Goal: Information Seeking & Learning: Learn about a topic

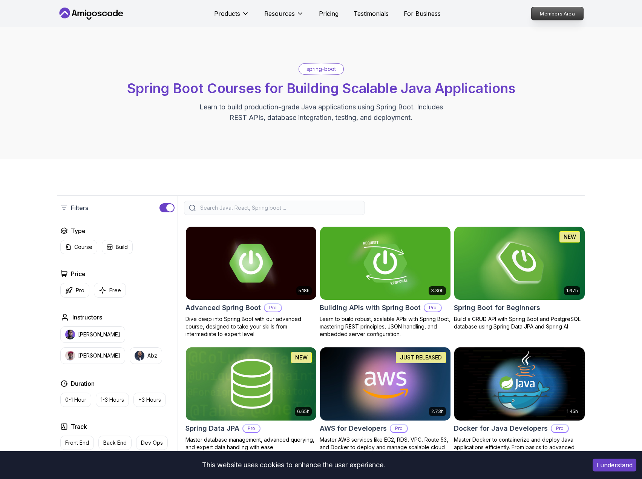
click at [548, 9] on p "Members Area" at bounding box center [557, 13] width 52 height 13
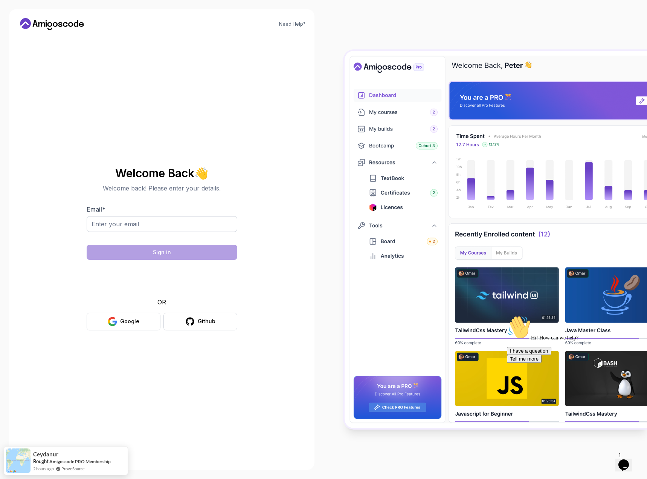
click at [117, 234] on div at bounding box center [162, 236] width 151 height 7
click at [119, 226] on input "Email *" at bounding box center [162, 224] width 151 height 16
type input "[EMAIL_ADDRESS][DOMAIN_NAME]"
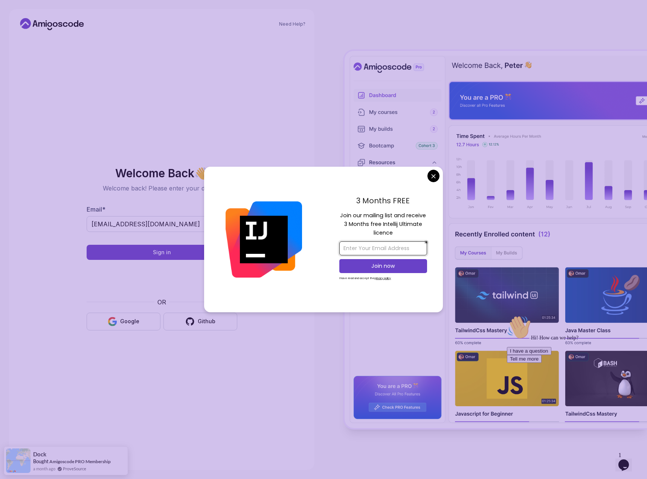
click at [391, 249] on input "email" at bounding box center [384, 248] width 88 height 14
type input "[EMAIL_ADDRESS][DOMAIN_NAME]"
click at [373, 265] on p "Join now" at bounding box center [383, 266] width 71 height 8
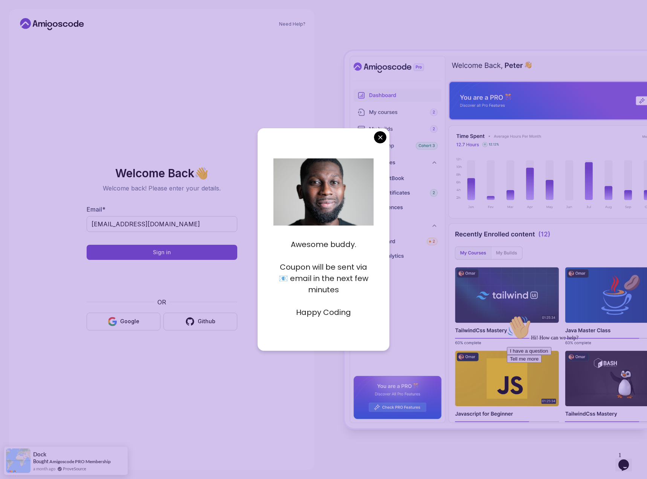
click at [379, 138] on body "Need Help? Welcome Back 👋 Welcome back! Please enter your details. Email * [EMA…" at bounding box center [323, 239] width 647 height 479
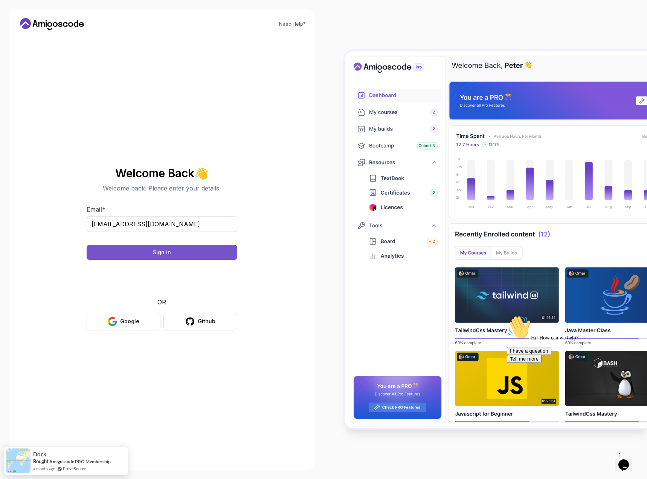
click at [132, 253] on button "Sign in" at bounding box center [162, 252] width 151 height 15
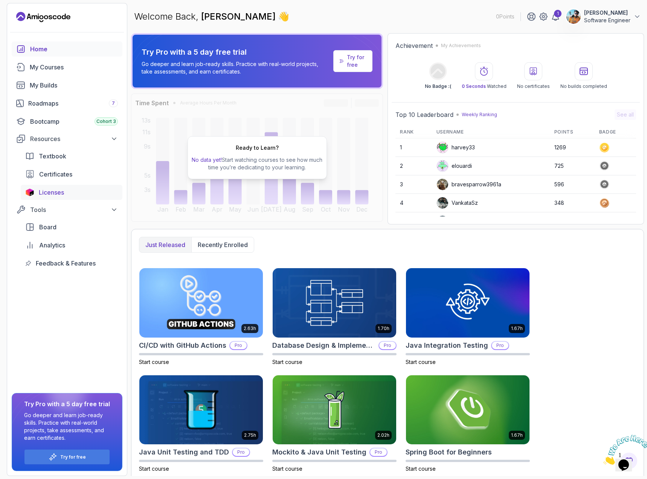
click at [50, 191] on span "Licenses" at bounding box center [51, 192] width 25 height 9
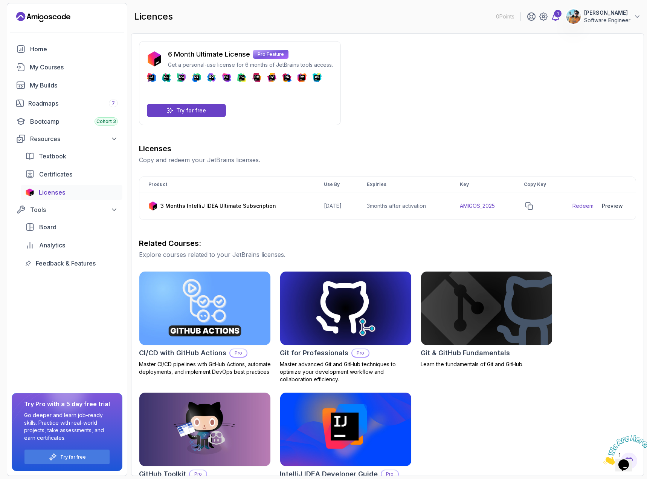
click at [560, 18] on icon at bounding box center [555, 16] width 9 height 9
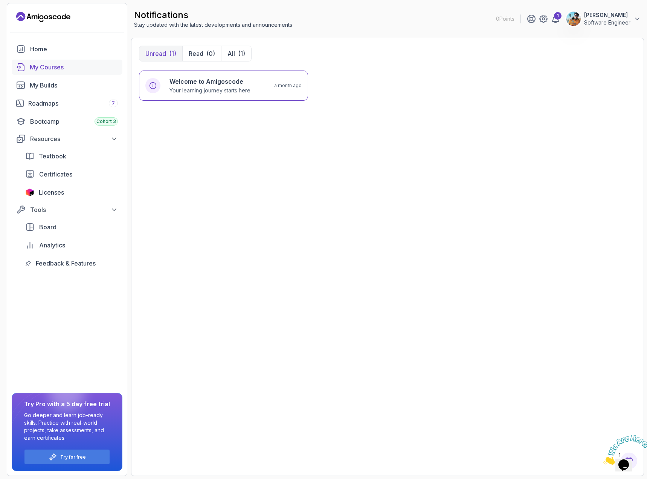
click at [41, 69] on div "My Courses" at bounding box center [74, 67] width 88 height 9
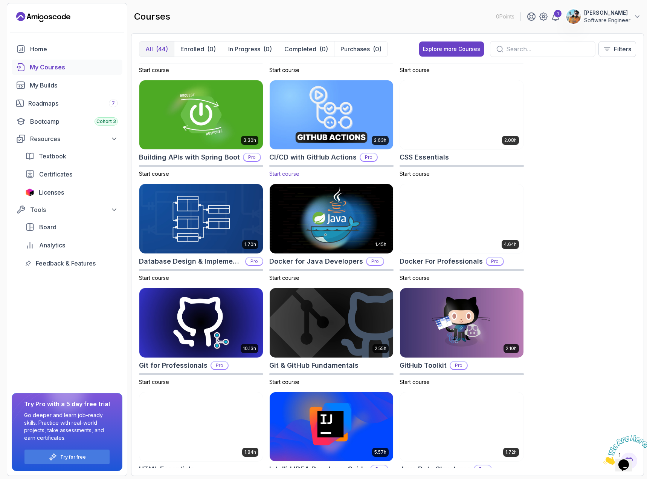
scroll to position [151, 0]
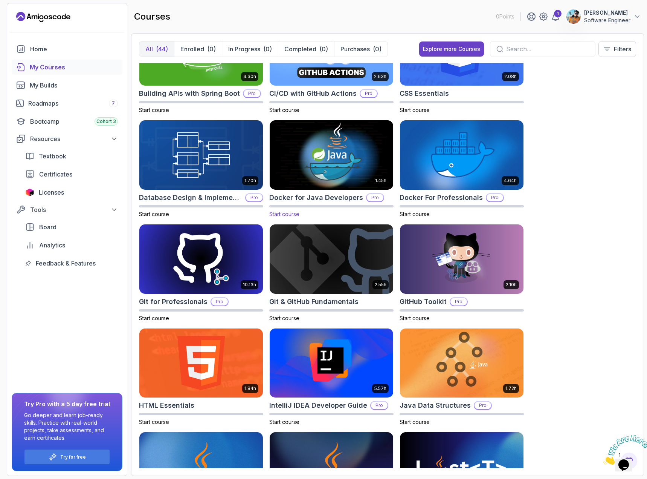
click at [329, 156] on img at bounding box center [332, 155] width 130 height 73
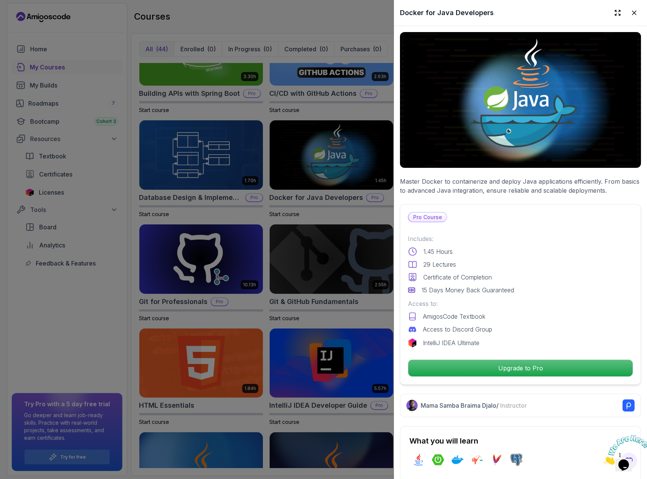
click at [86, 288] on div at bounding box center [323, 239] width 647 height 479
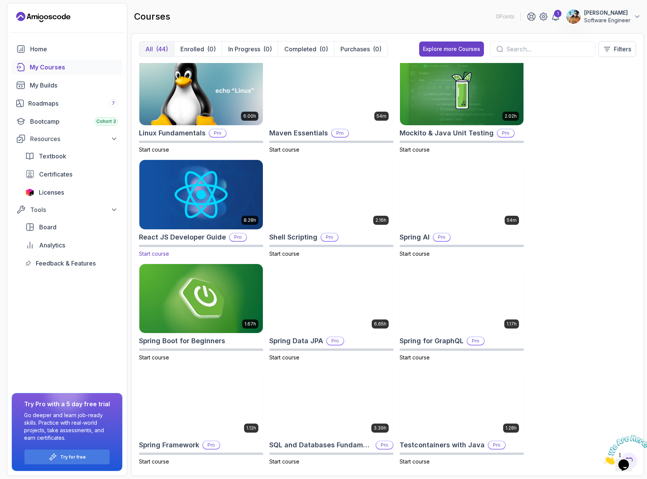
scroll to position [1156, 0]
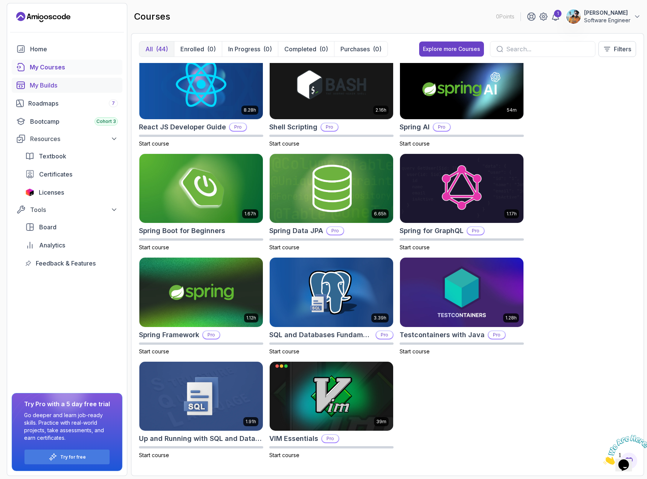
click at [57, 85] on div "My Builds" at bounding box center [74, 85] width 88 height 9
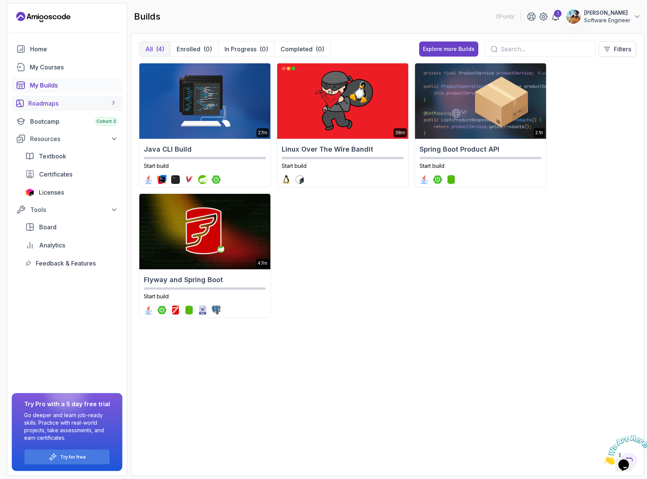
click at [48, 104] on div "Roadmaps 7" at bounding box center [73, 103] width 90 height 9
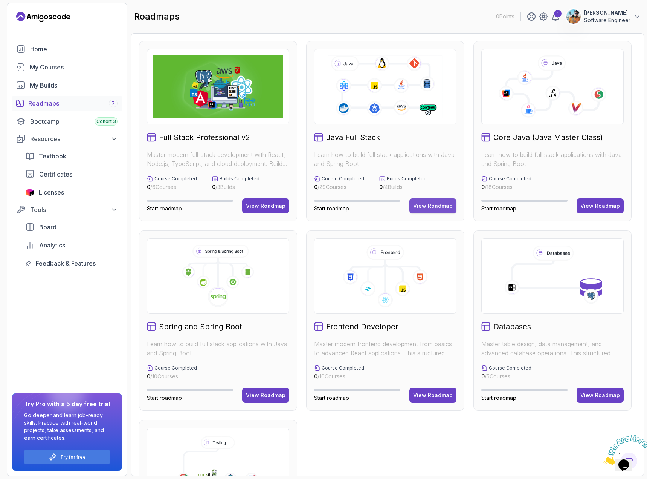
click at [437, 207] on div "View Roadmap" at bounding box center [433, 206] width 40 height 8
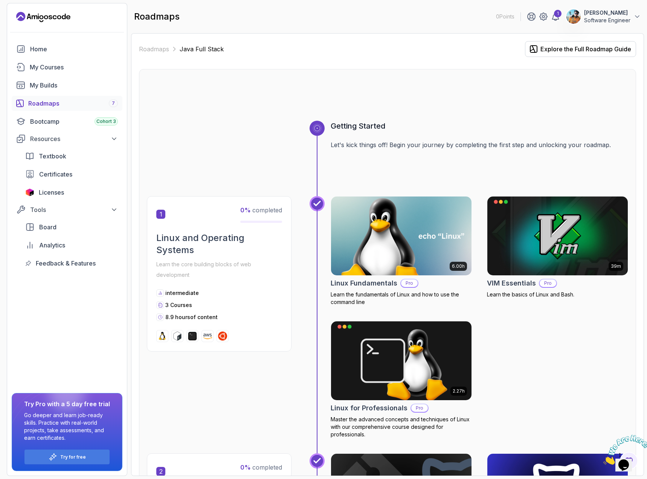
click at [380, 236] on img at bounding box center [402, 235] width 148 height 83
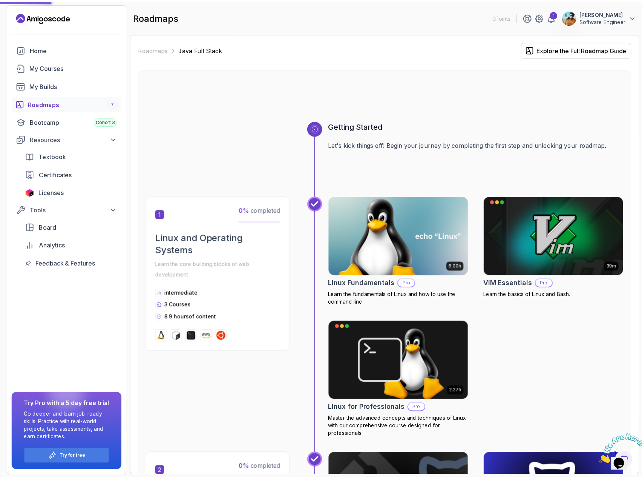
scroll to position [188, 0]
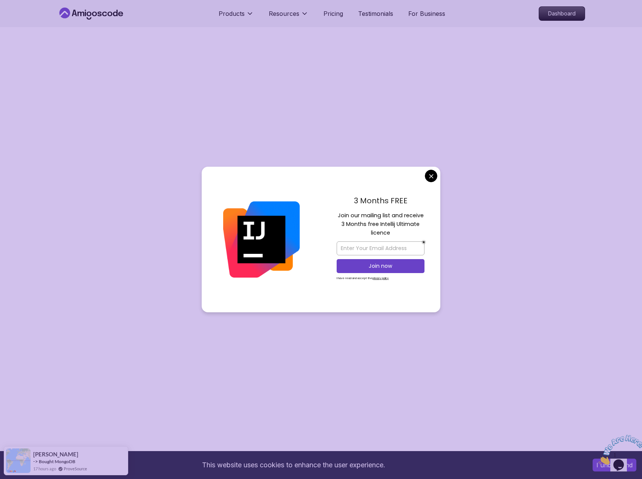
click at [419, 172] on div "3 Months FREE Join our mailing list and receive 3 Months free Intellij Ultimate…" at bounding box center [380, 239] width 119 height 145
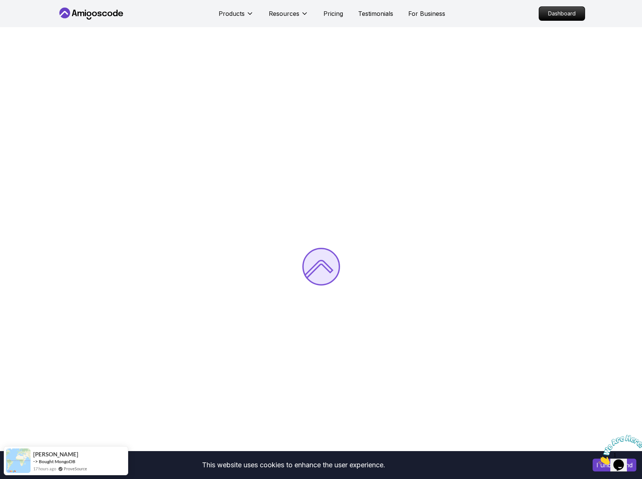
click at [427, 174] on body "This website uses cookies to enhance the user experience. I understand Products…" at bounding box center [321, 436] width 642 height 873
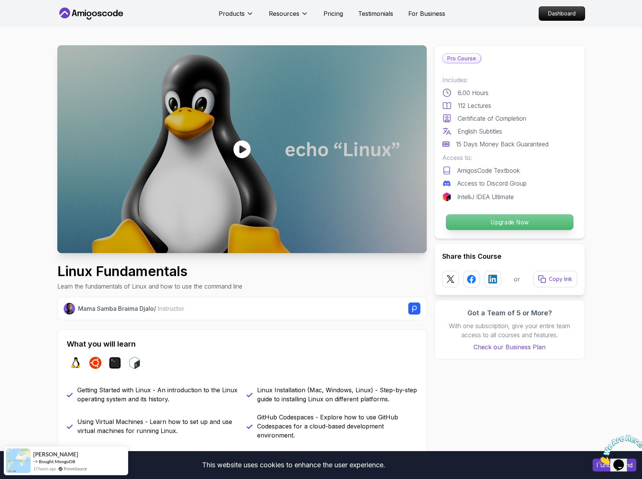
click at [488, 226] on p "Upgrade Now" at bounding box center [508, 222] width 127 height 16
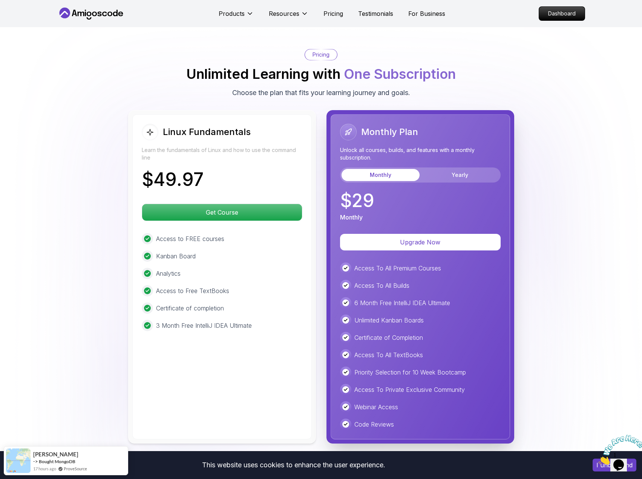
scroll to position [1618, 0]
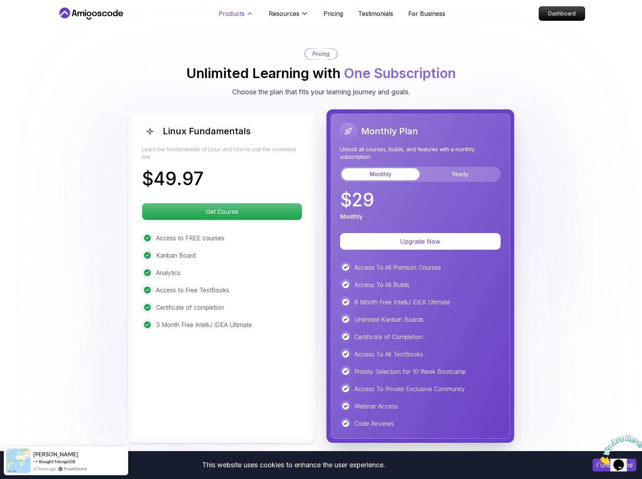
click at [226, 13] on p "Products" at bounding box center [232, 13] width 26 height 9
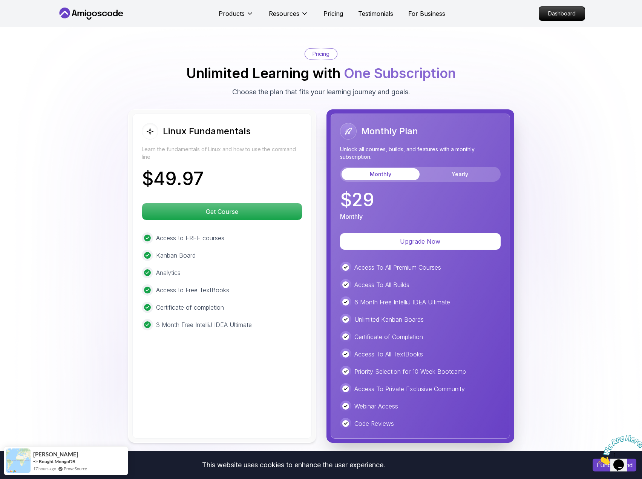
click at [104, 9] on icon at bounding box center [91, 14] width 68 height 12
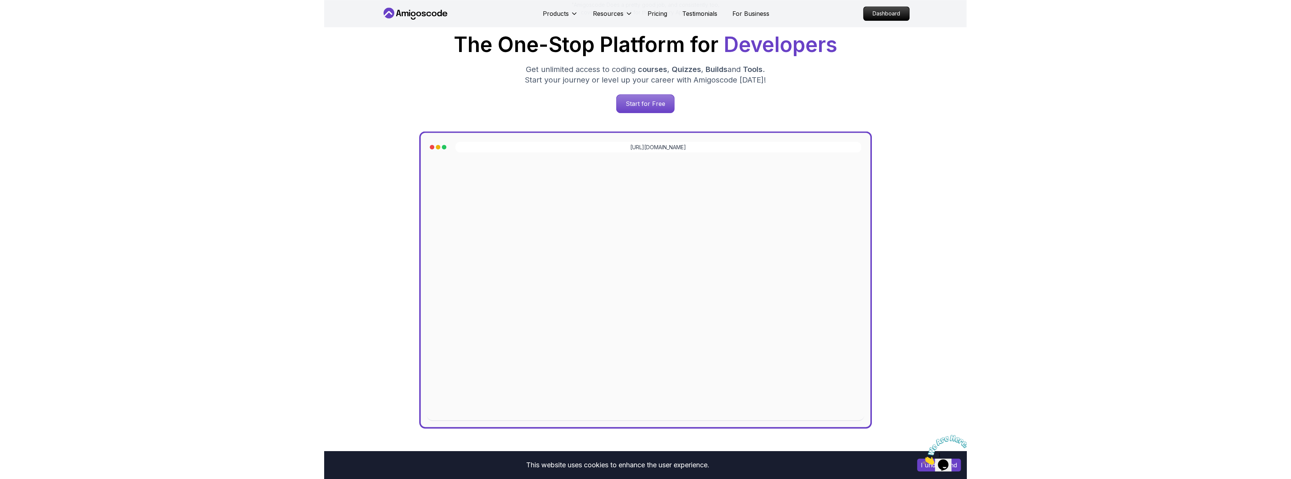
scroll to position [188, 0]
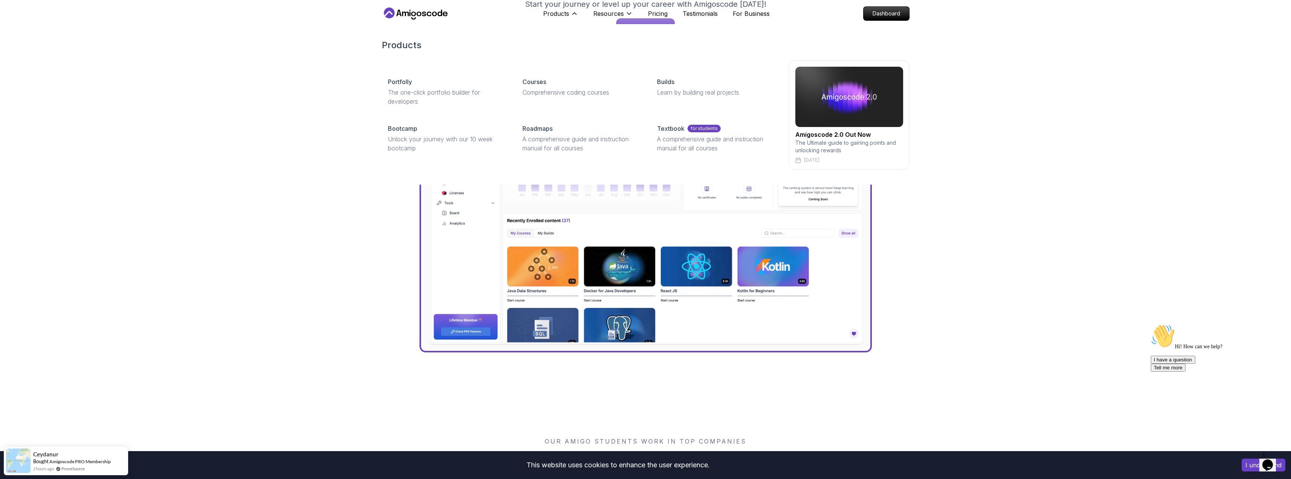
click at [430, 16] on icon at bounding box center [428, 14] width 5 height 5
click at [424, 11] on icon at bounding box center [416, 14] width 68 height 12
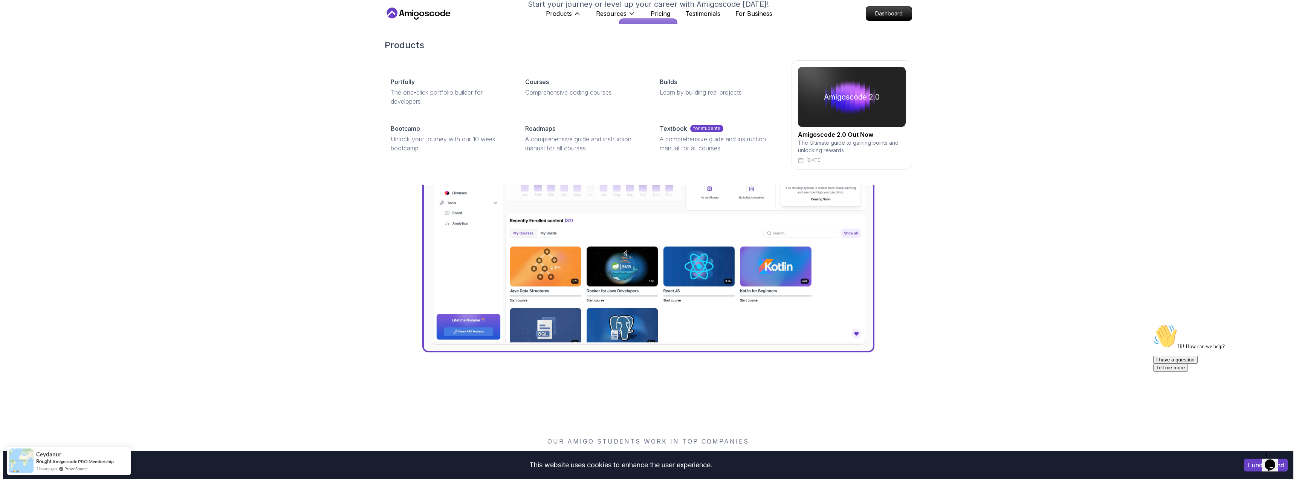
scroll to position [0, 0]
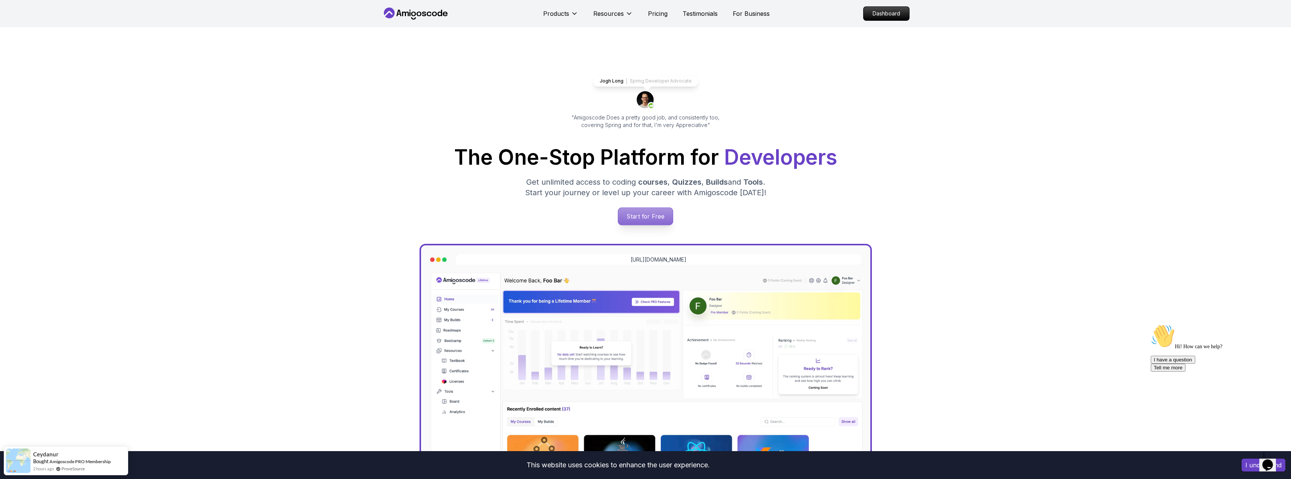
click at [647, 213] on p "Start for Free" at bounding box center [645, 216] width 55 height 17
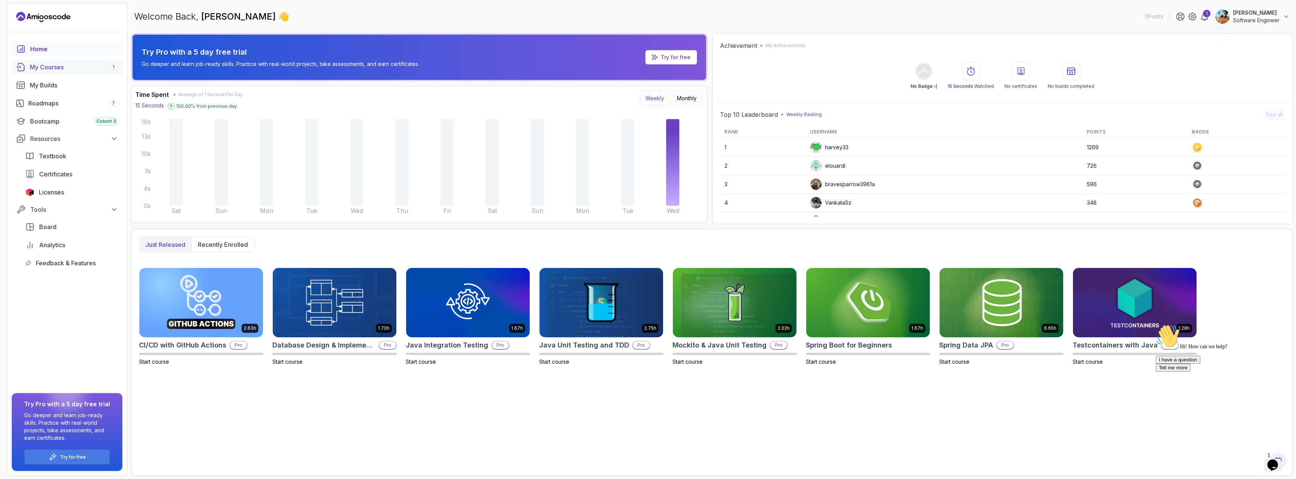
click at [63, 64] on div "My Courses 1" at bounding box center [74, 67] width 88 height 9
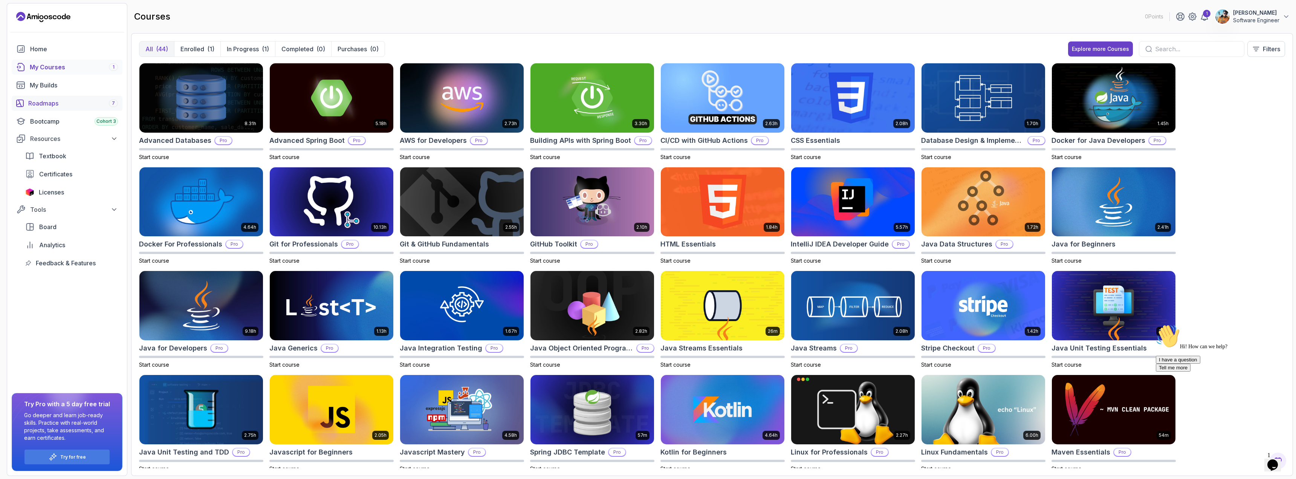
click at [84, 107] on div "Roadmaps 7" at bounding box center [73, 103] width 90 height 9
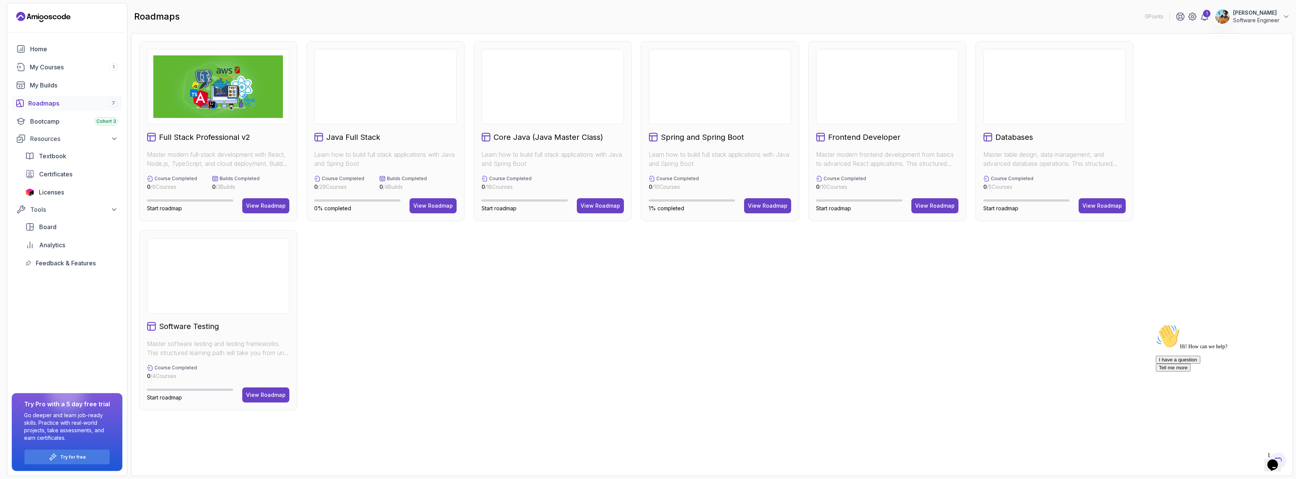
click at [56, 185] on link "Licenses" at bounding box center [72, 192] width 102 height 15
click at [56, 191] on span "Licenses" at bounding box center [51, 192] width 25 height 9
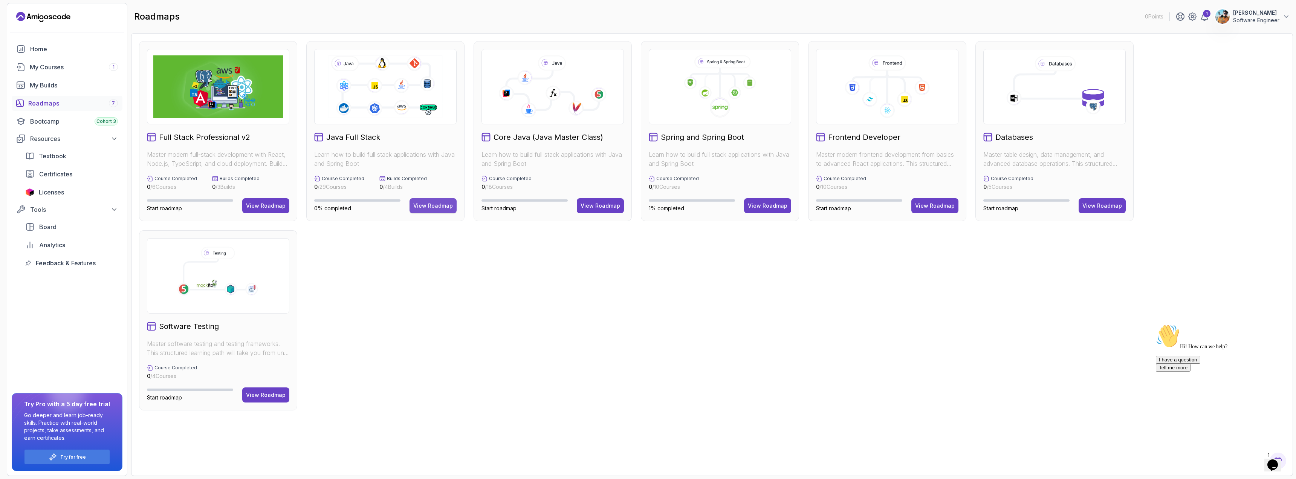
click at [449, 210] on button "View Roadmap" at bounding box center [433, 205] width 47 height 15
click at [439, 207] on div "View Roadmap" at bounding box center [433, 206] width 40 height 8
click at [647, 201] on button "View Roadmap" at bounding box center [767, 205] width 47 height 15
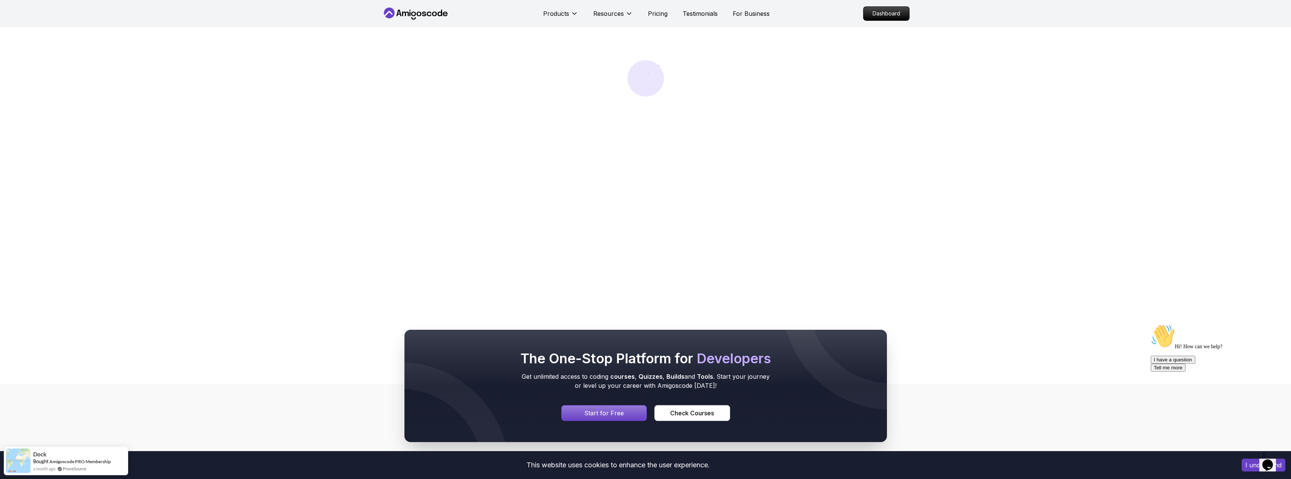
scroll to position [38, 0]
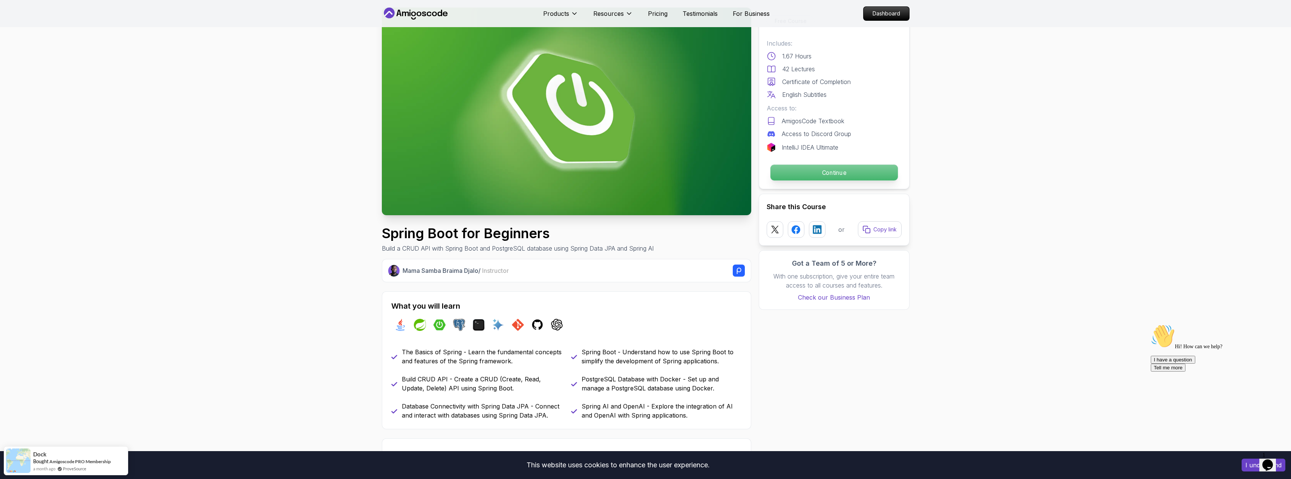
click at [647, 176] on p "Continue" at bounding box center [833, 173] width 127 height 16
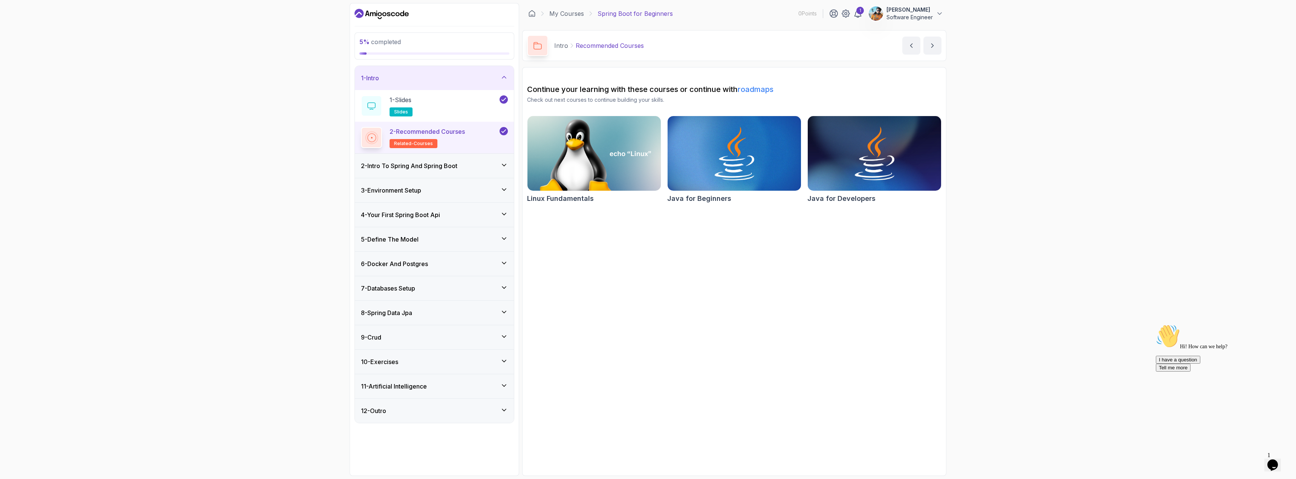
click at [457, 167] on h3 "2 - Intro To Spring And Spring Boot" at bounding box center [409, 165] width 96 height 9
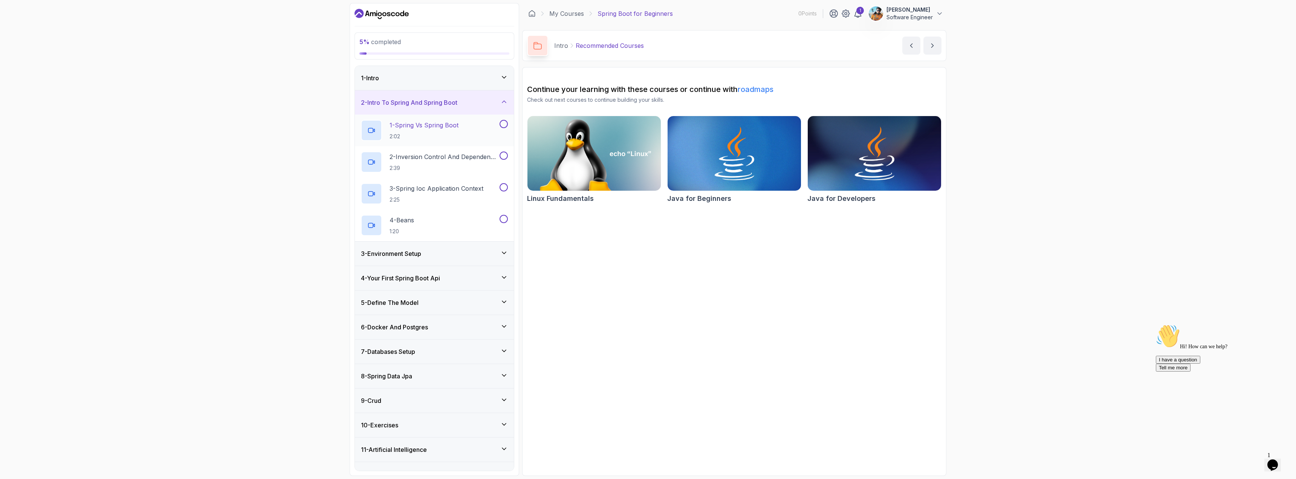
click at [490, 126] on div "1 - Spring Vs Spring Boot 2:02" at bounding box center [429, 130] width 137 height 21
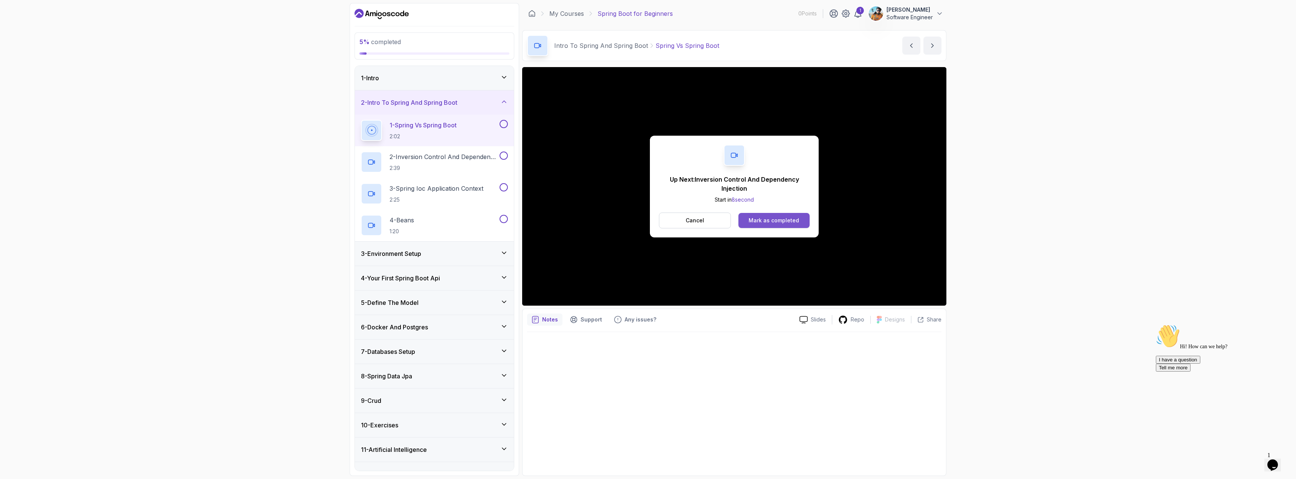
click at [647, 225] on button "Mark as completed" at bounding box center [774, 220] width 71 height 15
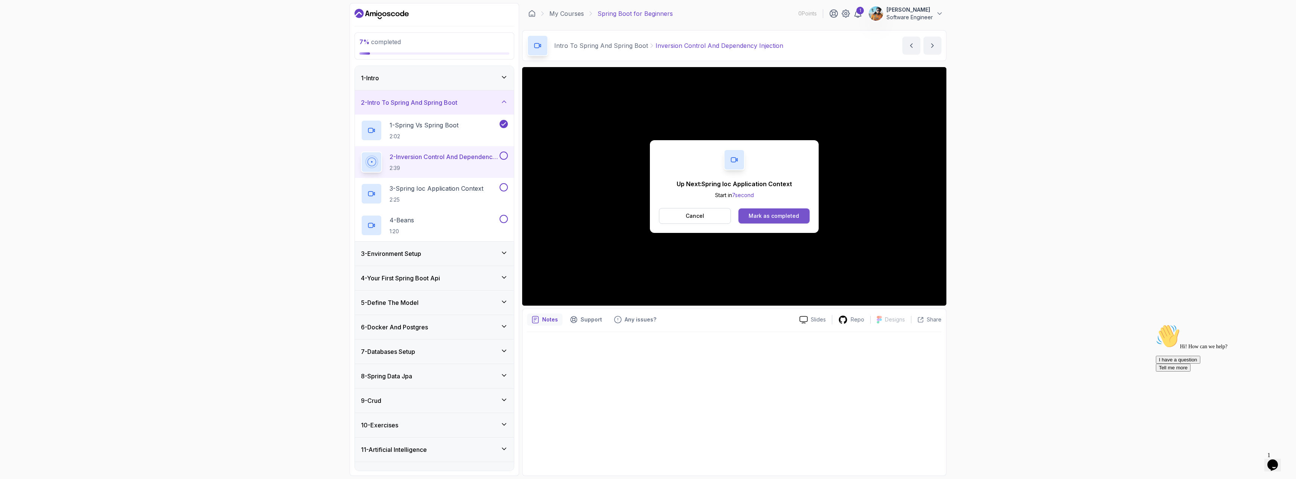
click at [647, 220] on button "Mark as completed" at bounding box center [774, 215] width 71 height 15
click at [647, 216] on div "Mark as completed" at bounding box center [774, 216] width 50 height 8
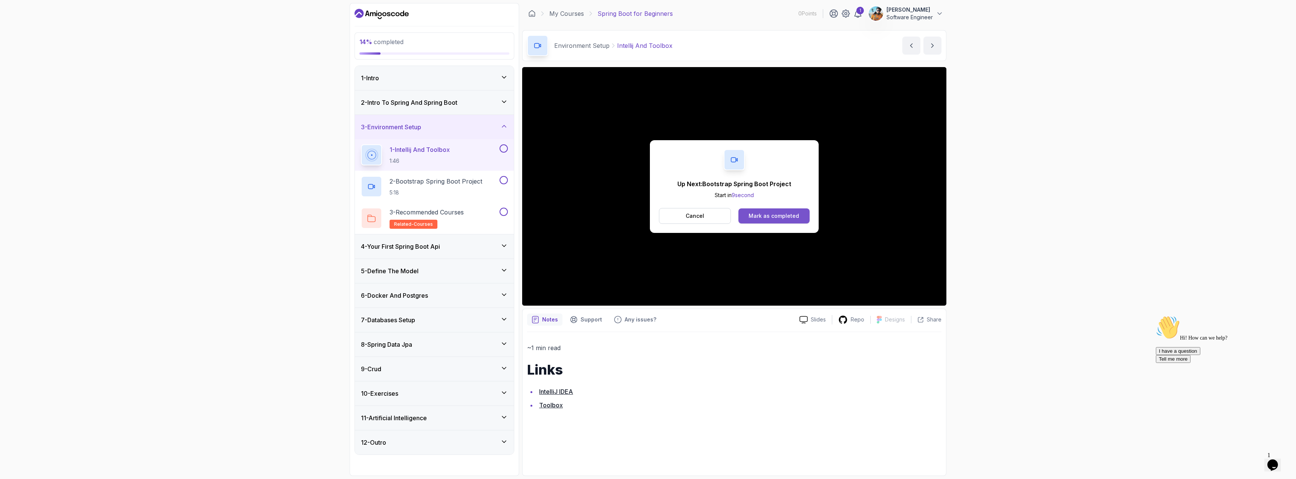
click at [647, 213] on div "Mark as completed" at bounding box center [774, 216] width 50 height 8
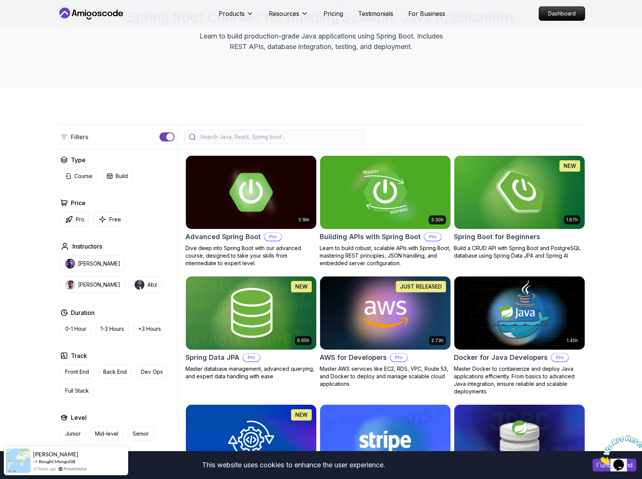
scroll to position [75, 0]
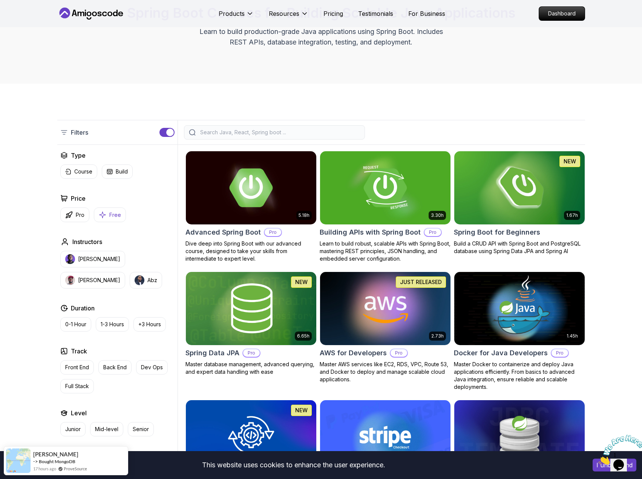
click at [106, 215] on button "Free" at bounding box center [110, 214] width 32 height 15
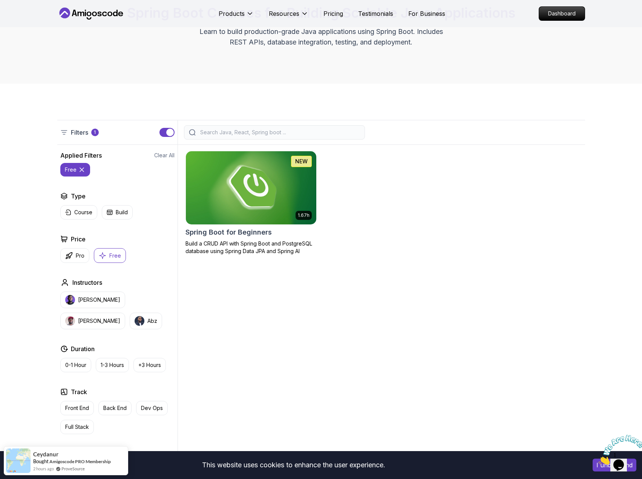
click at [272, 193] on img at bounding box center [250, 187] width 137 height 76
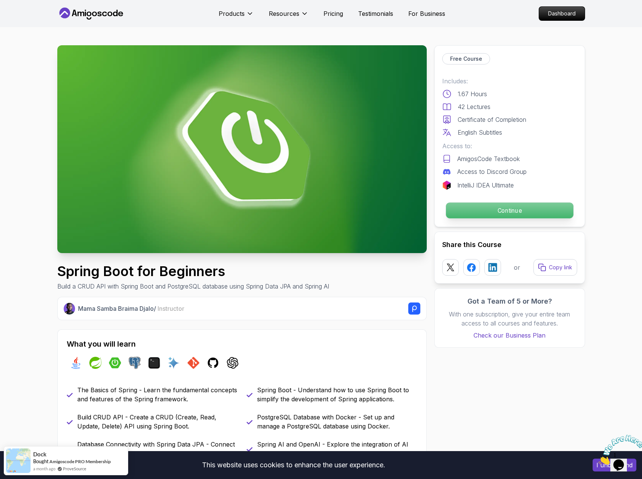
click at [516, 212] on p "Continue" at bounding box center [508, 210] width 127 height 16
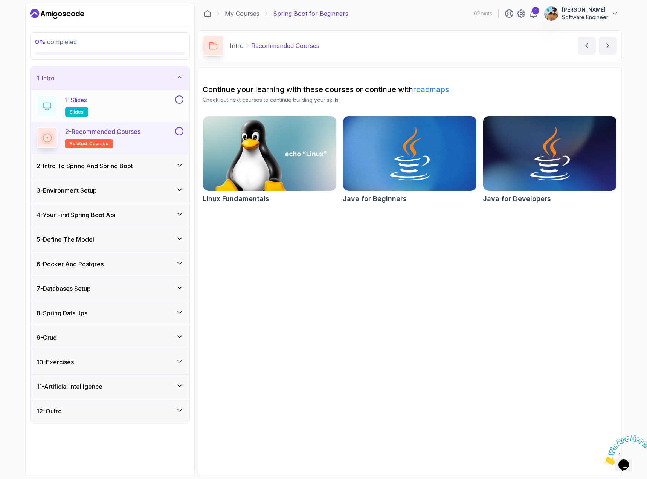
click at [141, 102] on div "1 - Slides slides" at bounding box center [105, 105] width 137 height 21
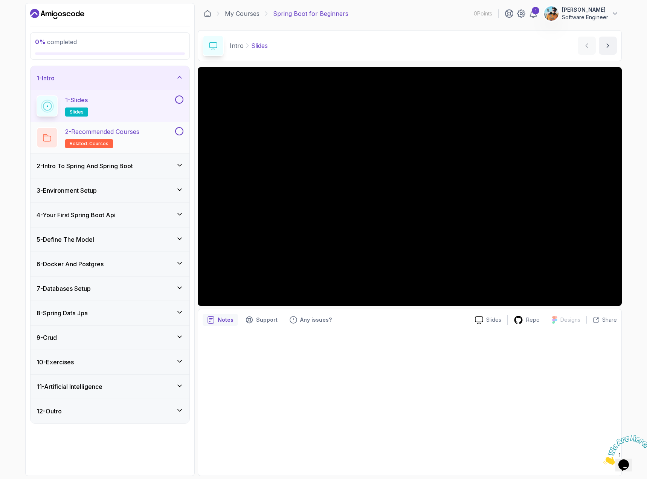
click at [150, 140] on div "2 - Recommended Courses related-courses" at bounding box center [105, 137] width 137 height 21
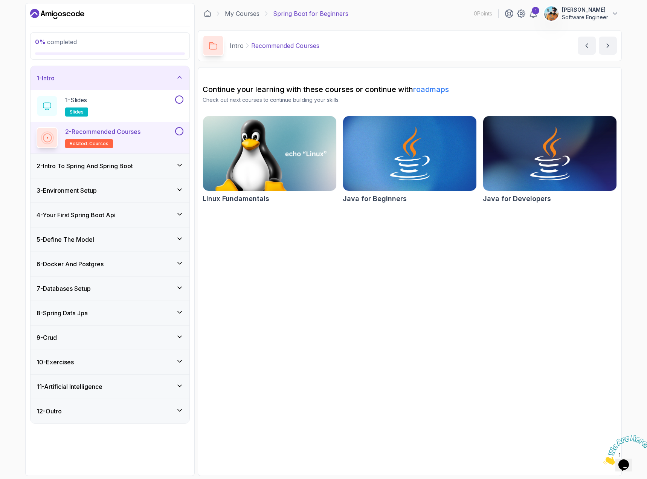
click at [126, 167] on h3 "2 - Intro To Spring And Spring Boot" at bounding box center [85, 165] width 96 height 9
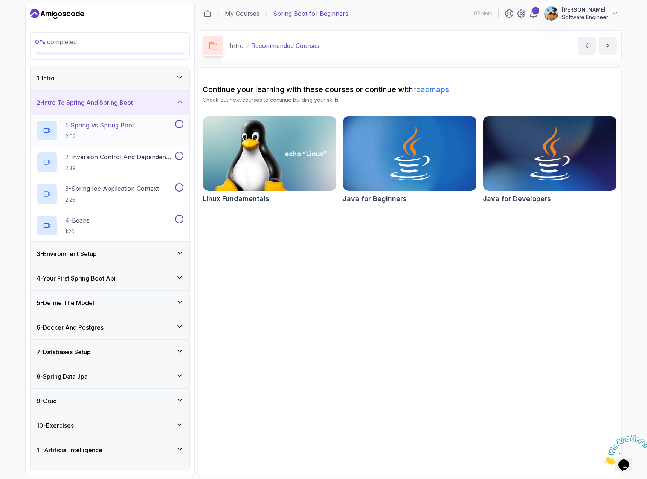
click at [104, 131] on h2 "1 - Spring Vs Spring Boot 2:02" at bounding box center [99, 131] width 69 height 20
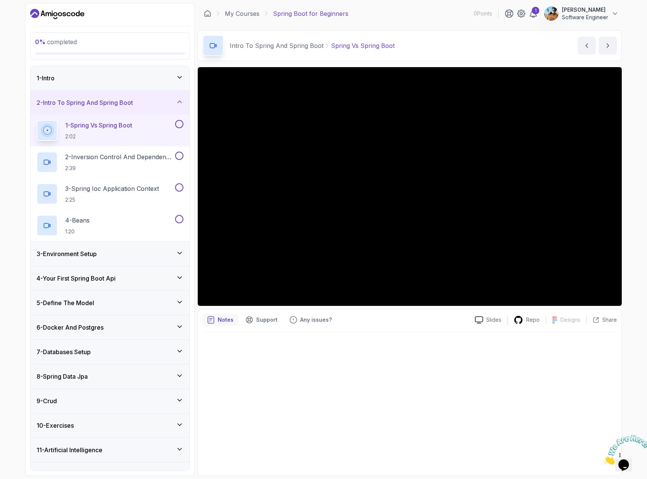
click at [140, 73] on div "1 - Intro" at bounding box center [110, 77] width 147 height 9
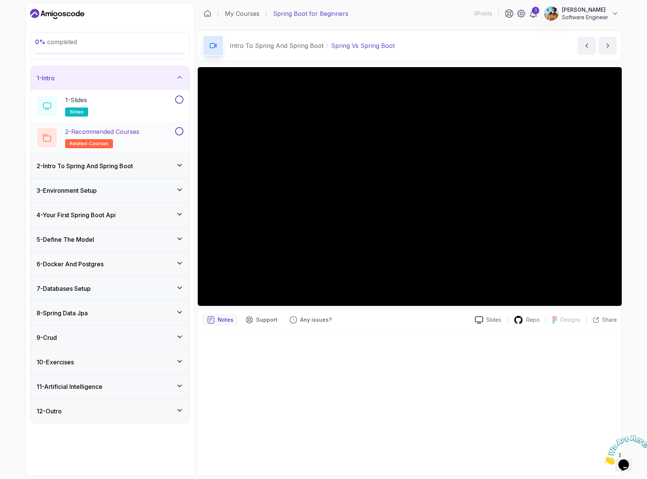
click at [176, 131] on button at bounding box center [179, 131] width 8 height 8
click at [180, 107] on button "1 - Slides slides" at bounding box center [110, 105] width 147 height 21
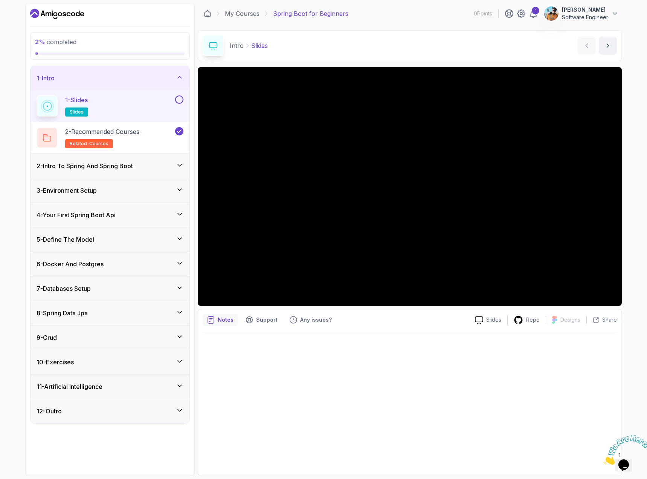
click at [177, 100] on button at bounding box center [179, 99] width 8 height 8
click at [139, 136] on p "2 - Recommended Courses" at bounding box center [102, 131] width 74 height 9
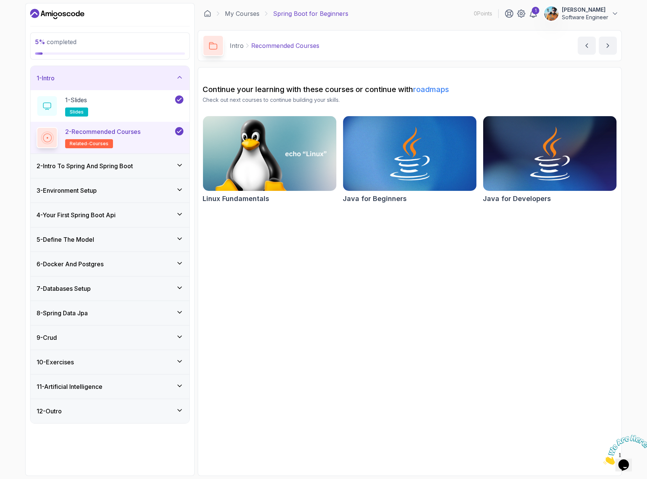
click at [115, 167] on h3 "2 - Intro To Spring And Spring Boot" at bounding box center [85, 165] width 96 height 9
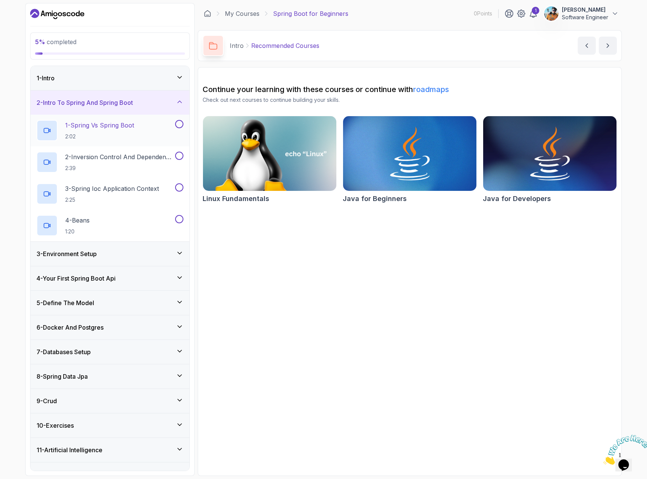
click at [150, 134] on div "1 - Spring Vs Spring Boot 2:02" at bounding box center [105, 130] width 137 height 21
